Goal: Task Accomplishment & Management: Manage account settings

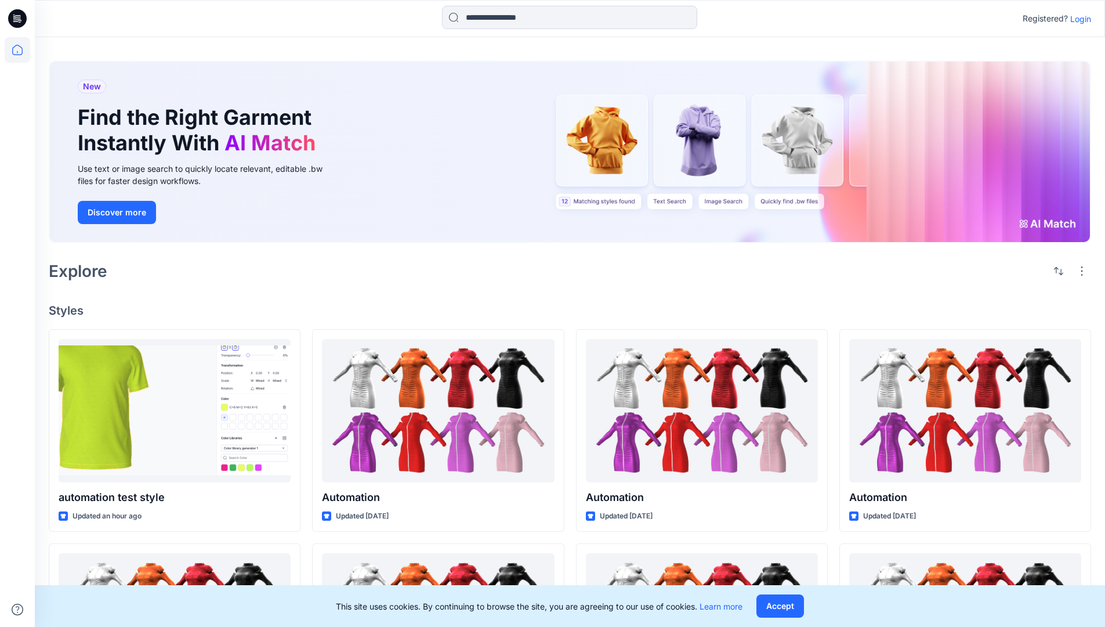
click at [1078, 19] on p "Login" at bounding box center [1080, 19] width 21 height 12
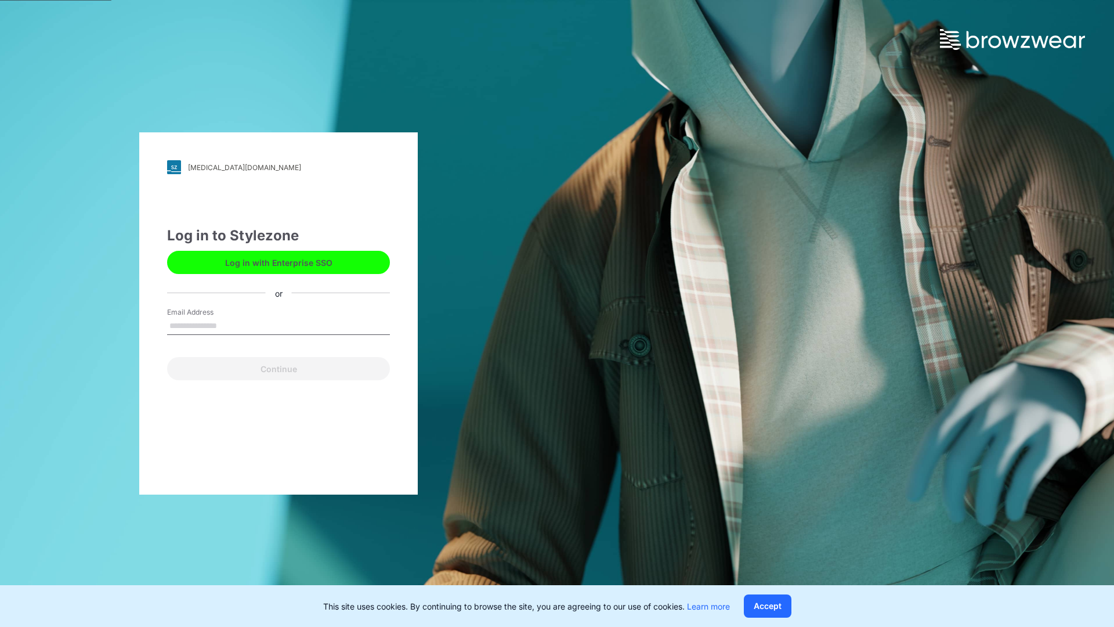
click at [229, 325] on input "Email Address" at bounding box center [278, 325] width 223 height 17
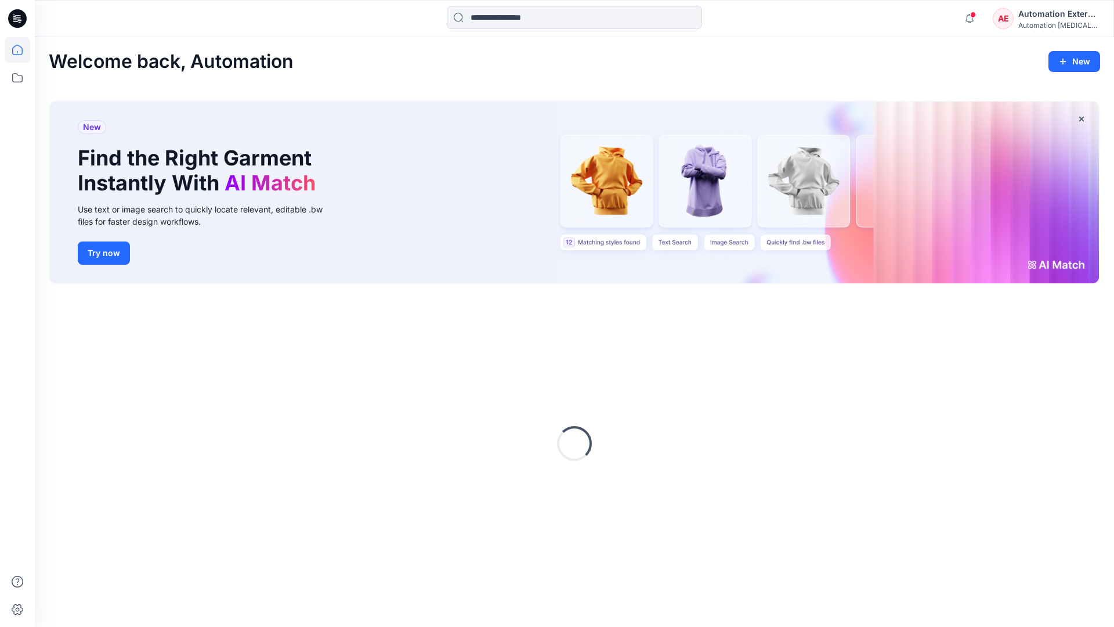
click at [22, 50] on icon at bounding box center [17, 50] width 10 height 10
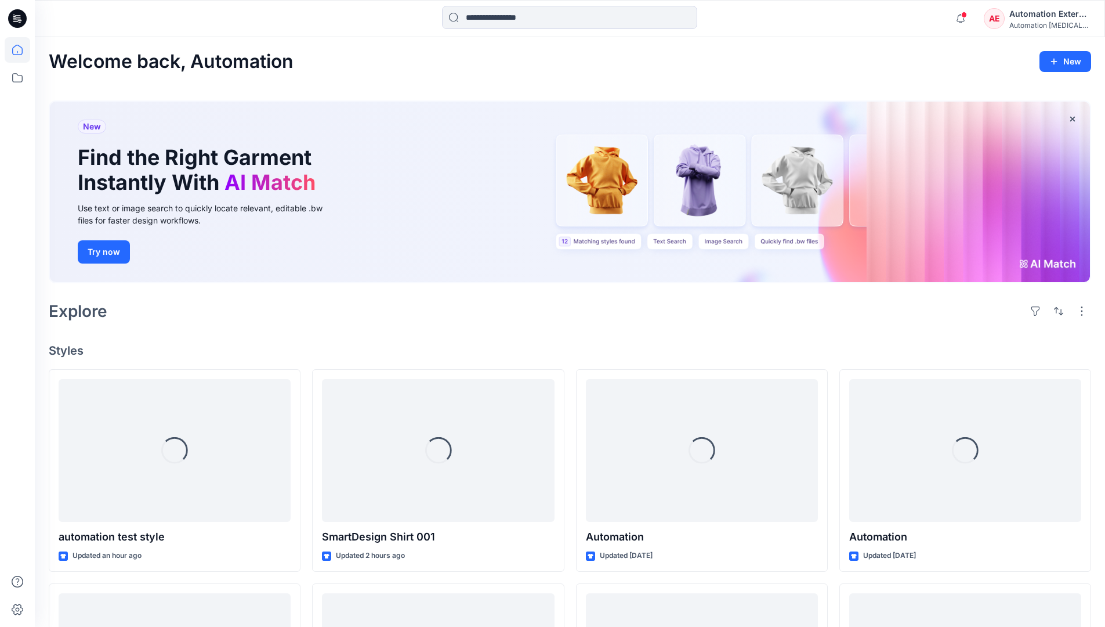
click at [1010, 19] on div "Automation External" at bounding box center [1050, 14] width 81 height 14
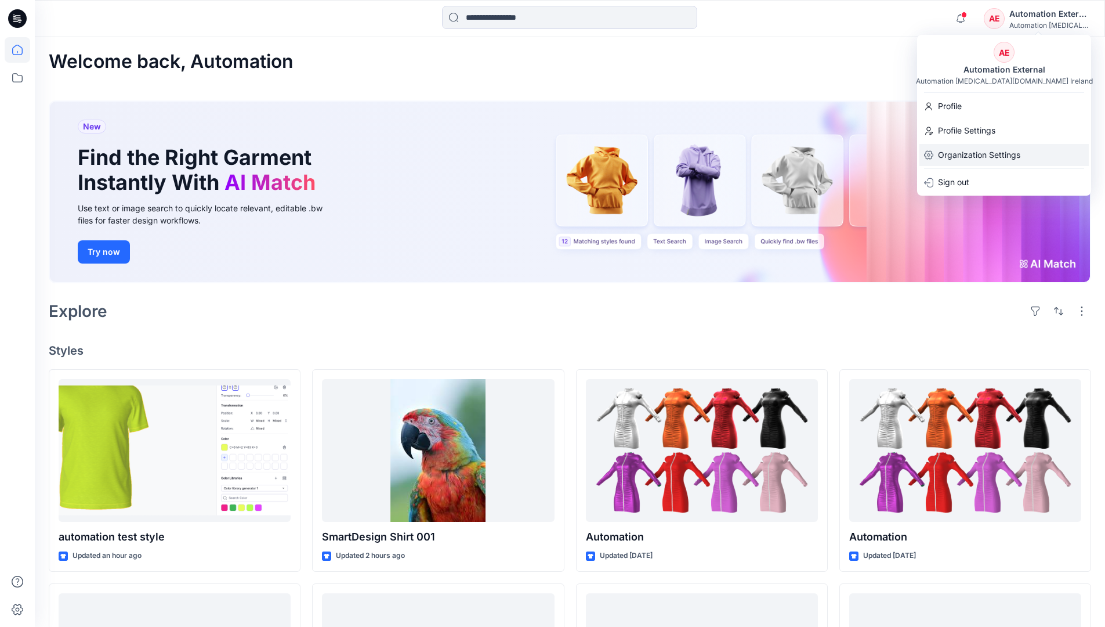
click at [971, 149] on p "Organization Settings" at bounding box center [979, 155] width 82 height 22
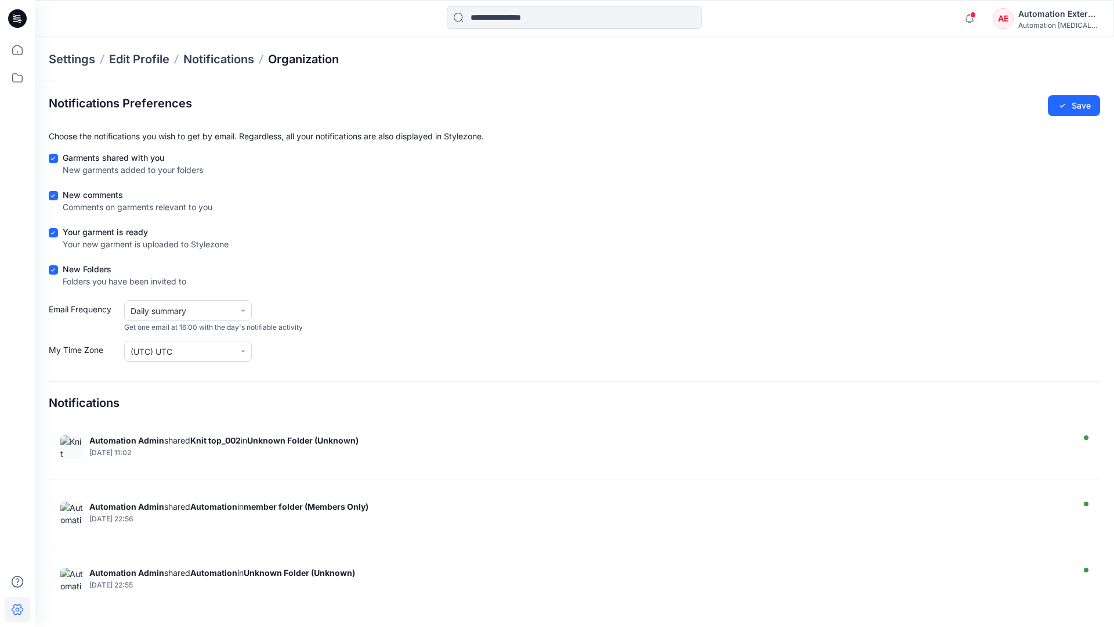
click at [325, 60] on p "Organization" at bounding box center [303, 59] width 71 height 16
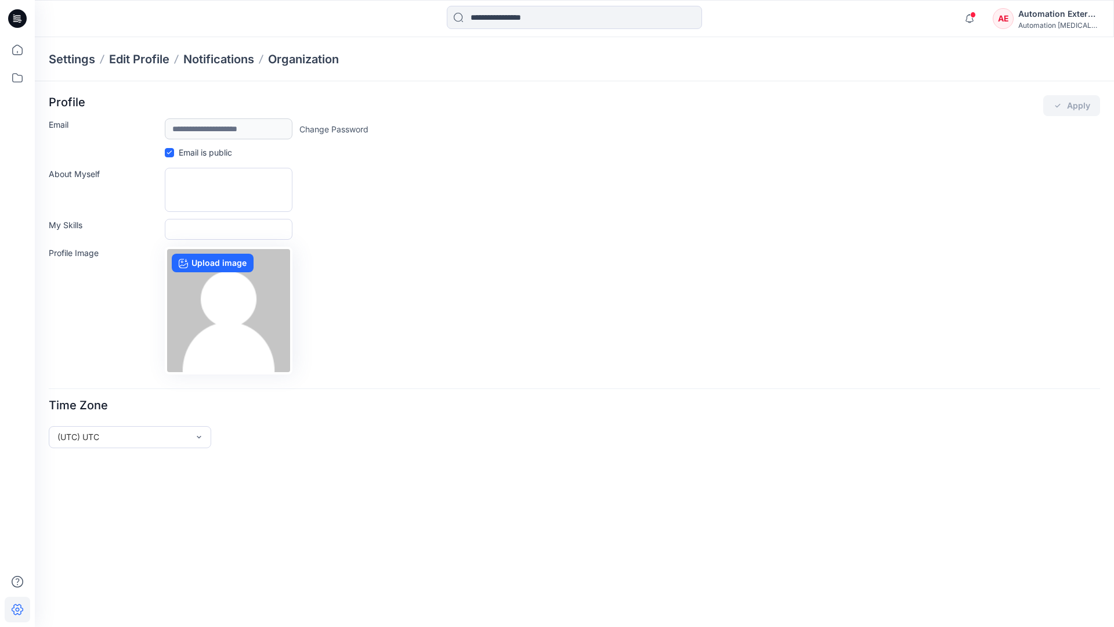
click at [1059, 18] on div "Automation External" at bounding box center [1058, 14] width 81 height 14
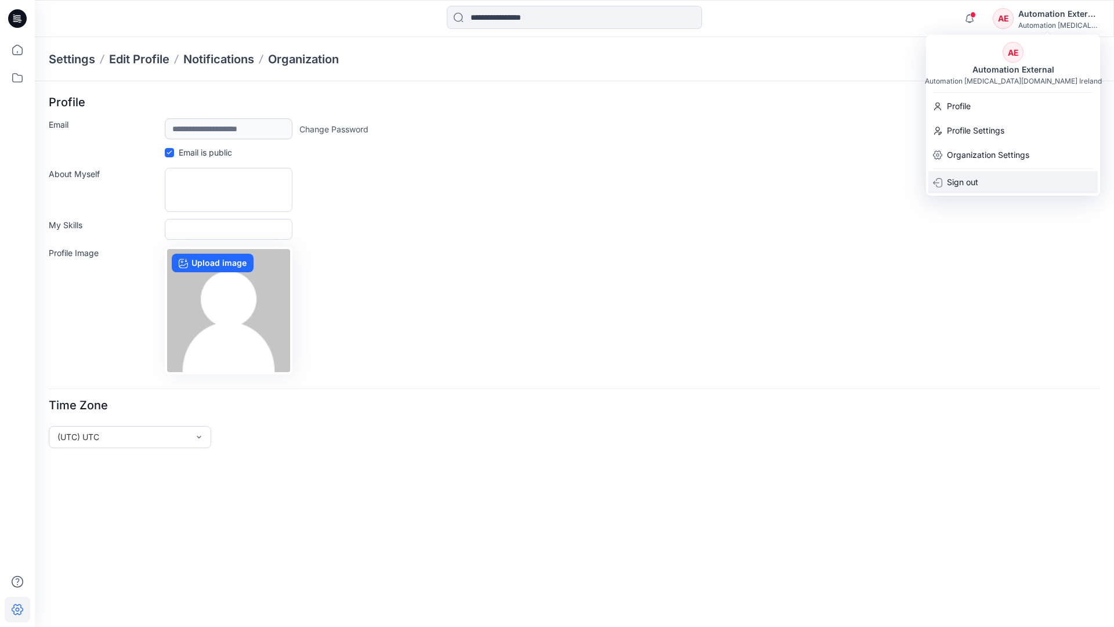
click at [985, 180] on div "Sign out" at bounding box center [1012, 182] width 169 height 22
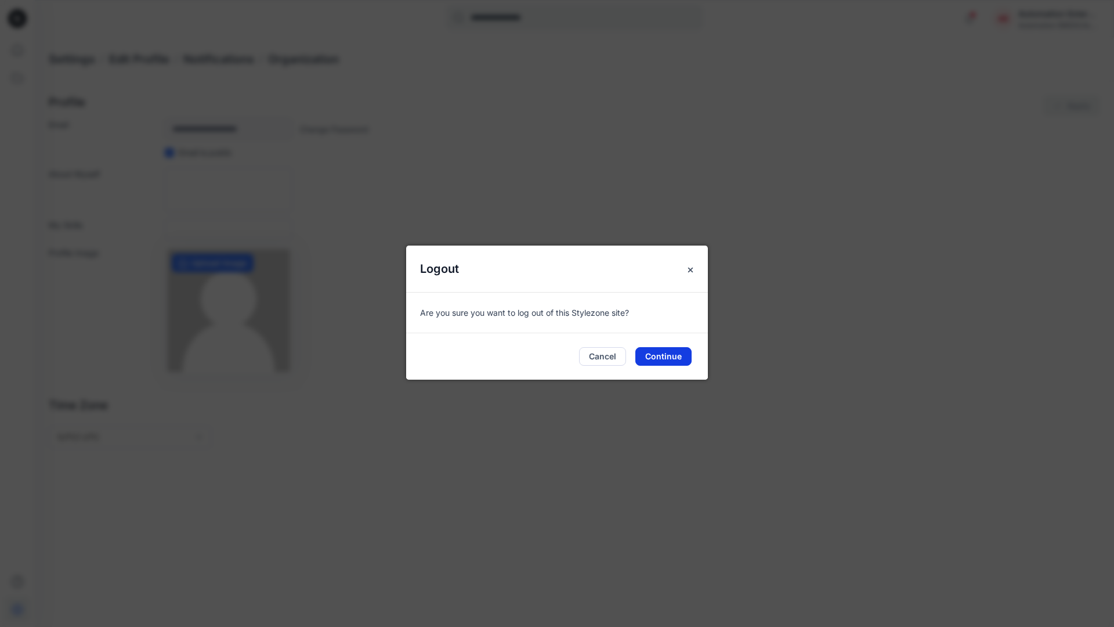
click at [671, 352] on button "Continue" at bounding box center [663, 356] width 56 height 19
